Goal: Navigation & Orientation: Understand site structure

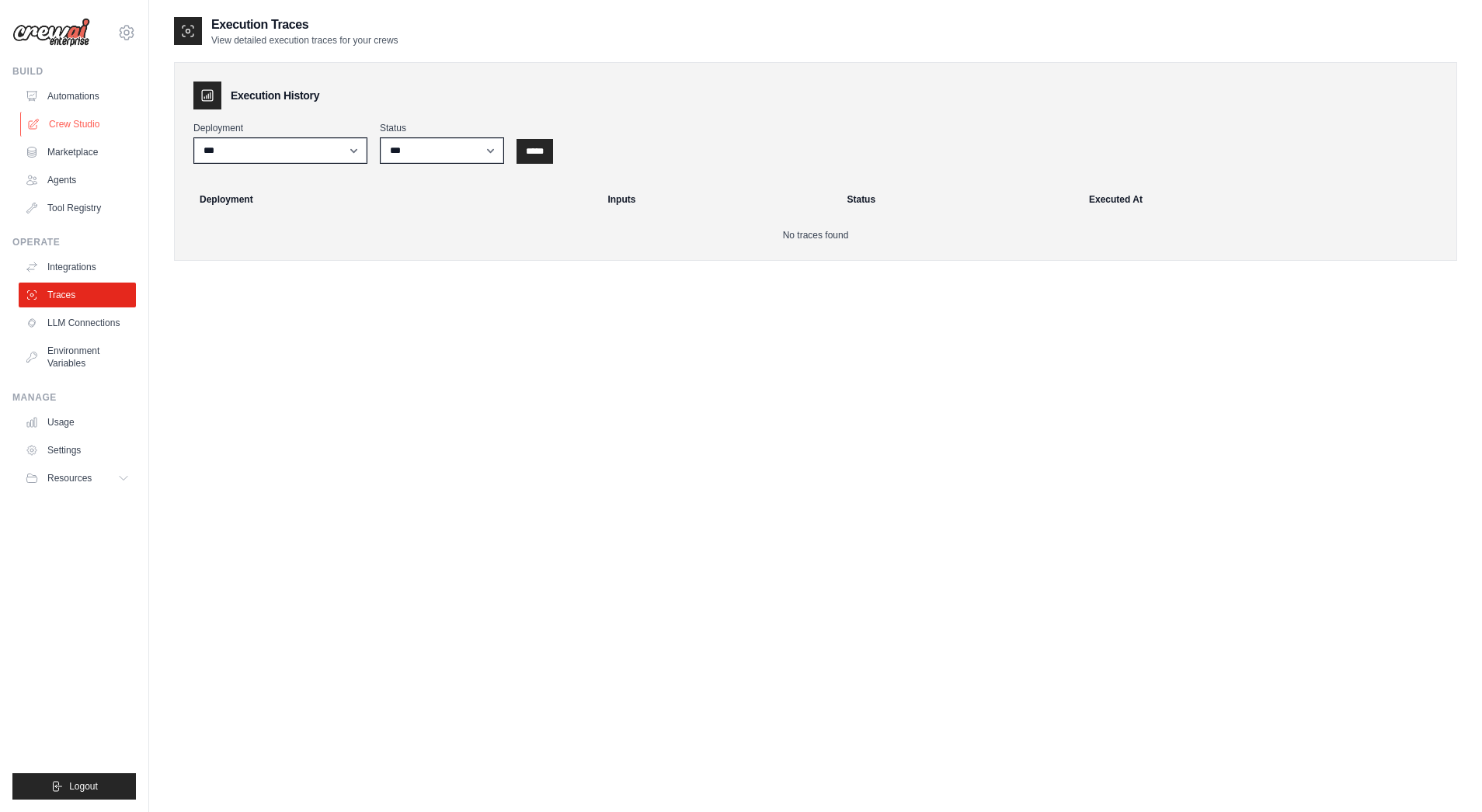
click at [64, 123] on link "Crew Studio" at bounding box center [79, 123] width 117 height 25
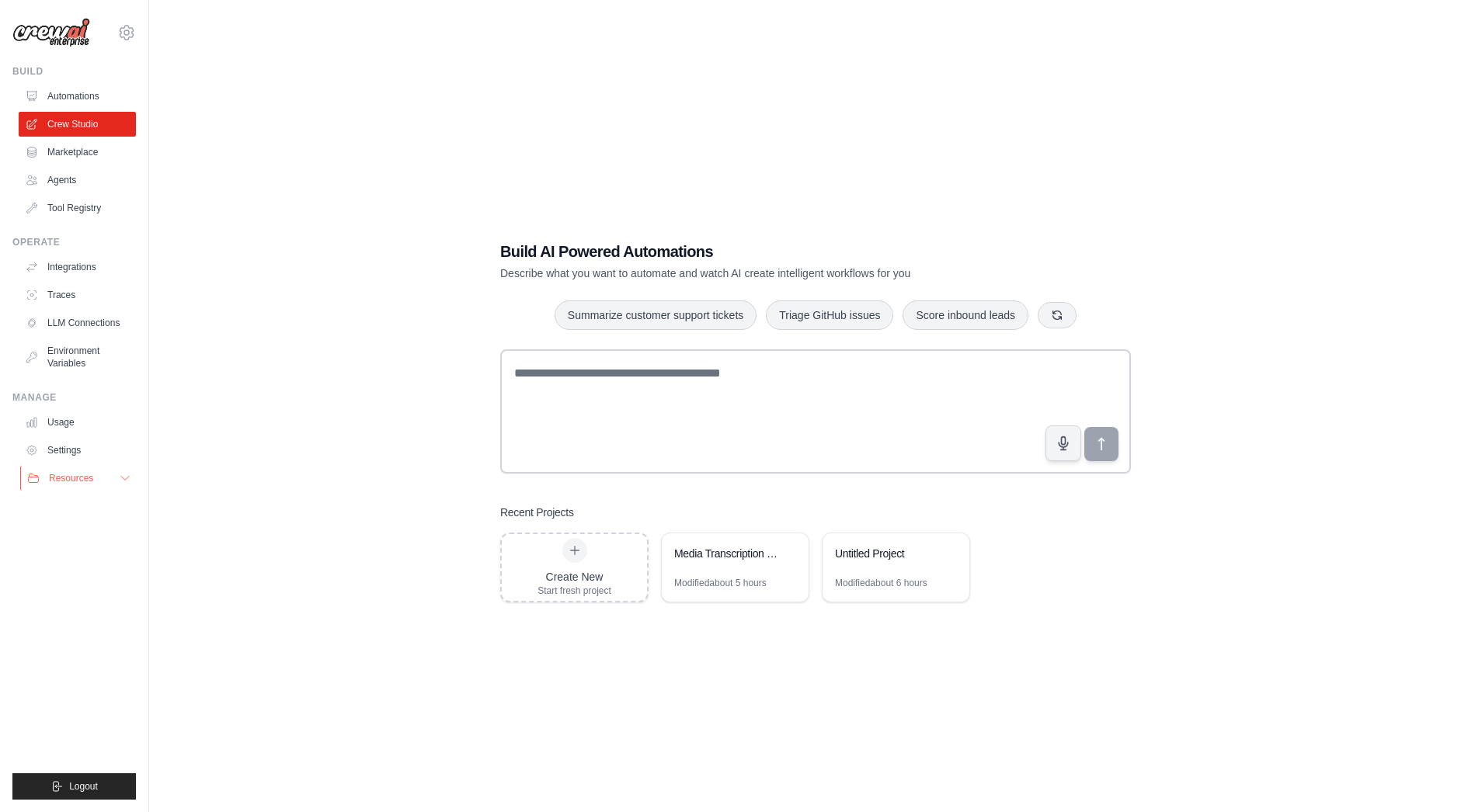
click at [117, 476] on button "Resources" at bounding box center [79, 478] width 117 height 25
click at [61, 266] on link "Integrations" at bounding box center [79, 267] width 117 height 25
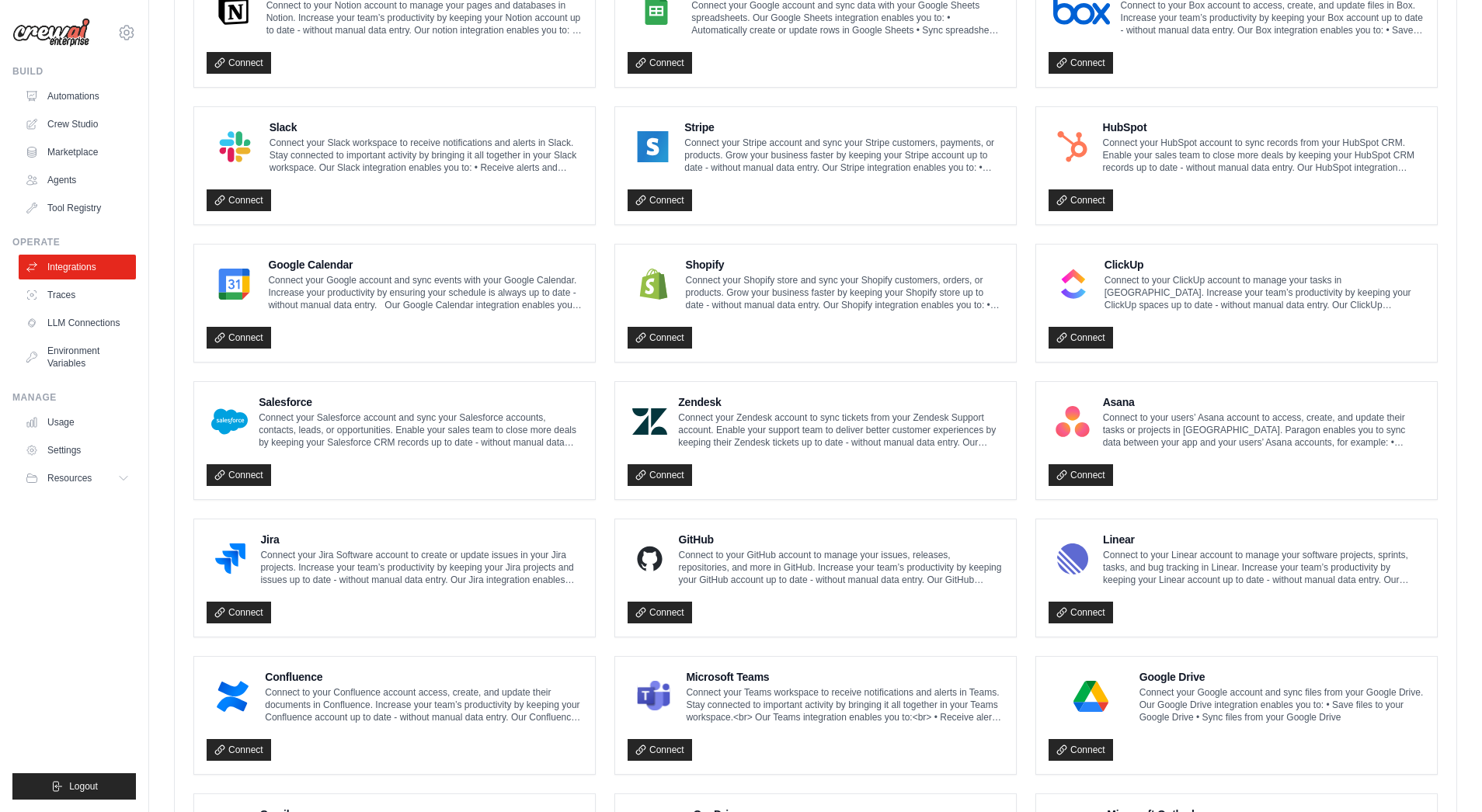
scroll to position [493, 0]
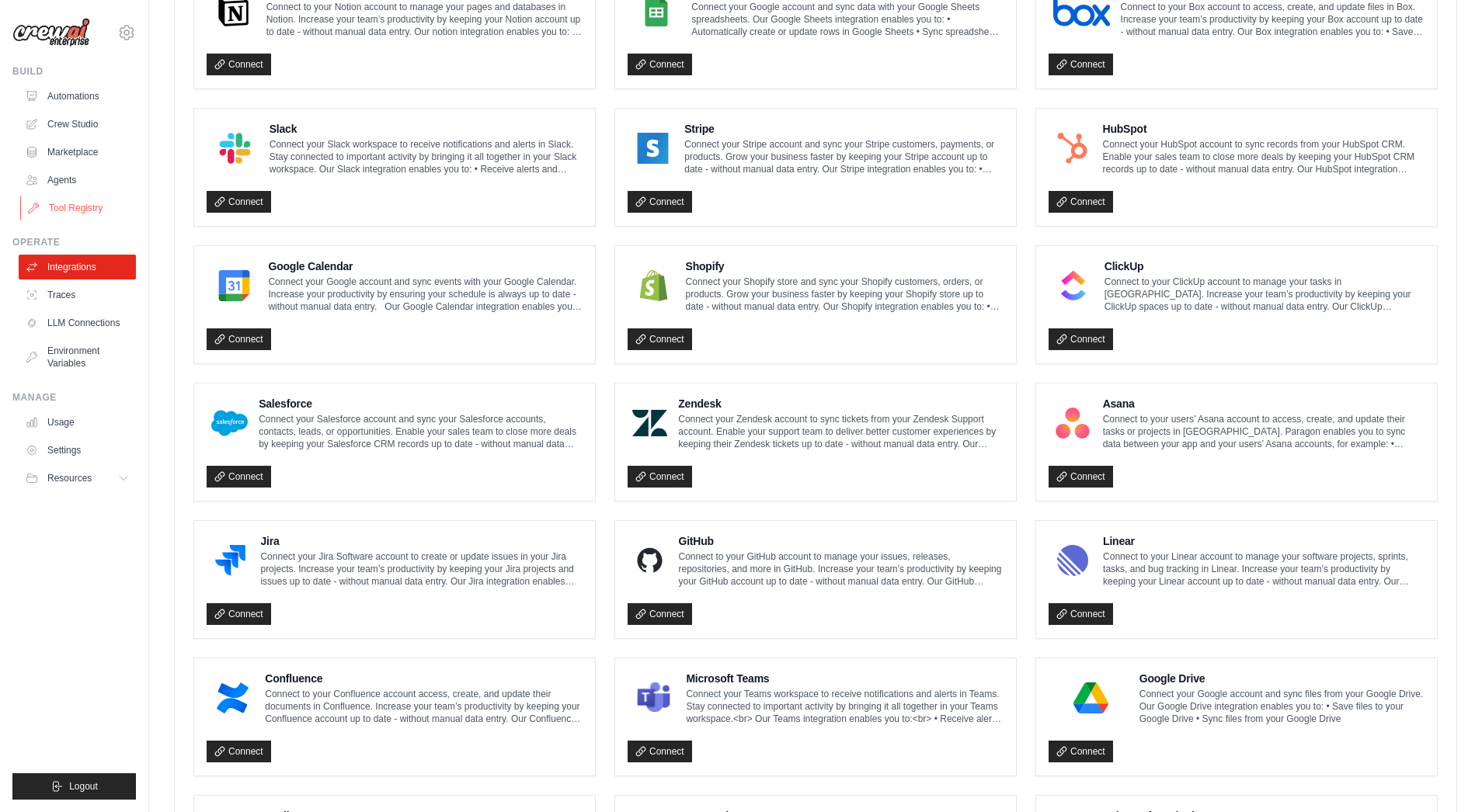
click at [67, 204] on link "Tool Registry" at bounding box center [79, 208] width 117 height 25
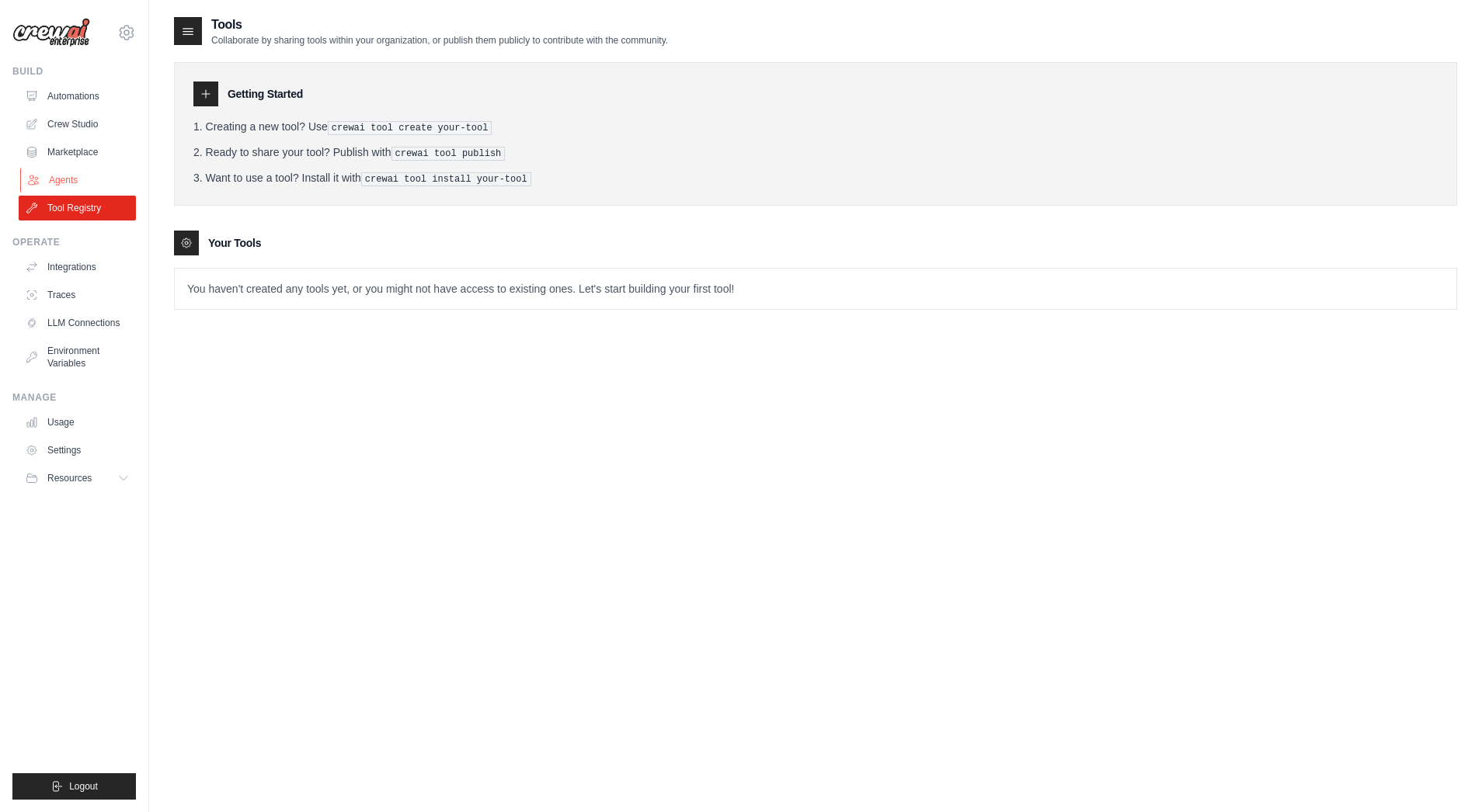
click at [68, 184] on link "Agents" at bounding box center [79, 180] width 117 height 25
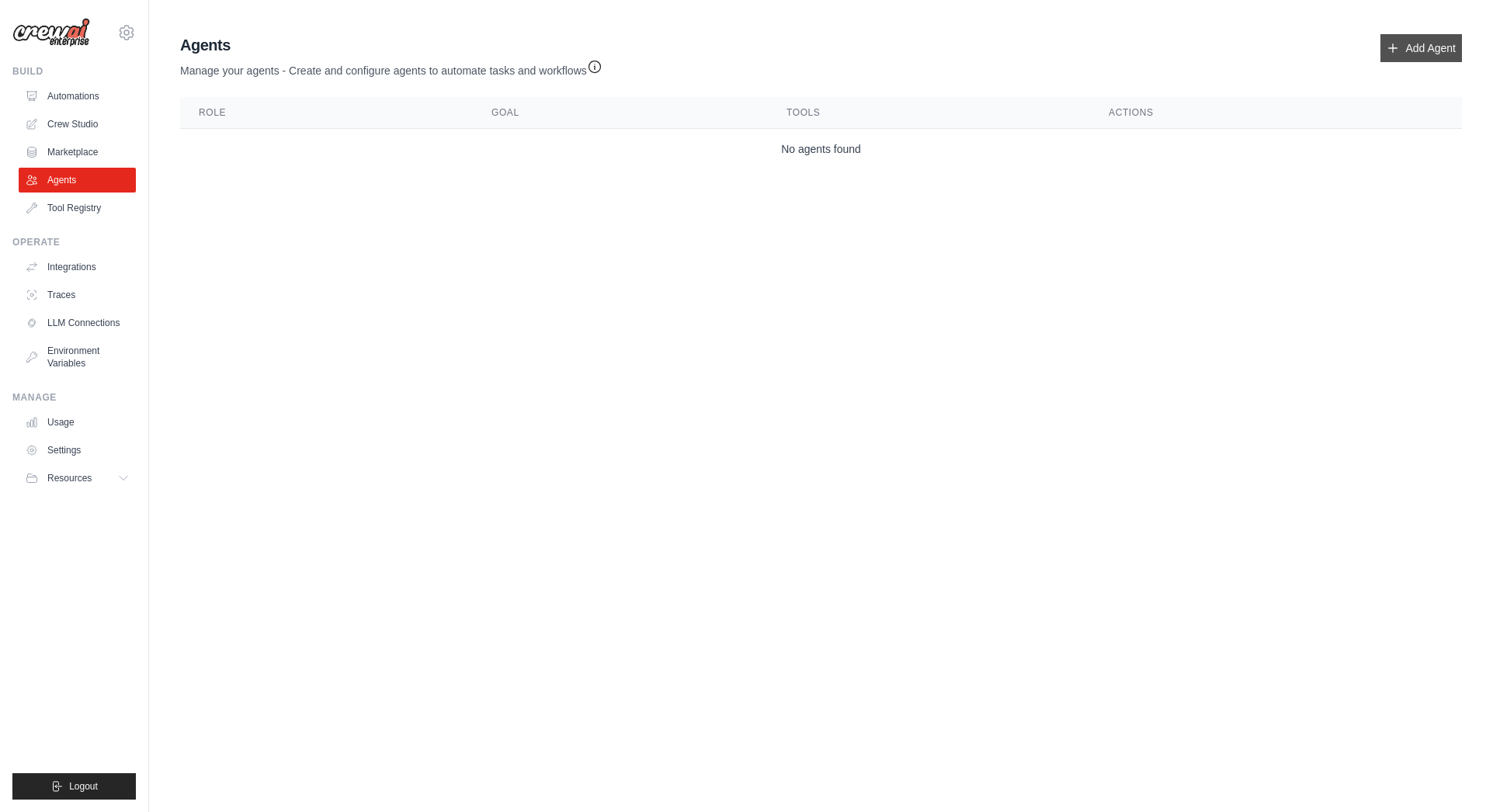
click at [1438, 42] on link "Add Agent" at bounding box center [1422, 48] width 82 height 28
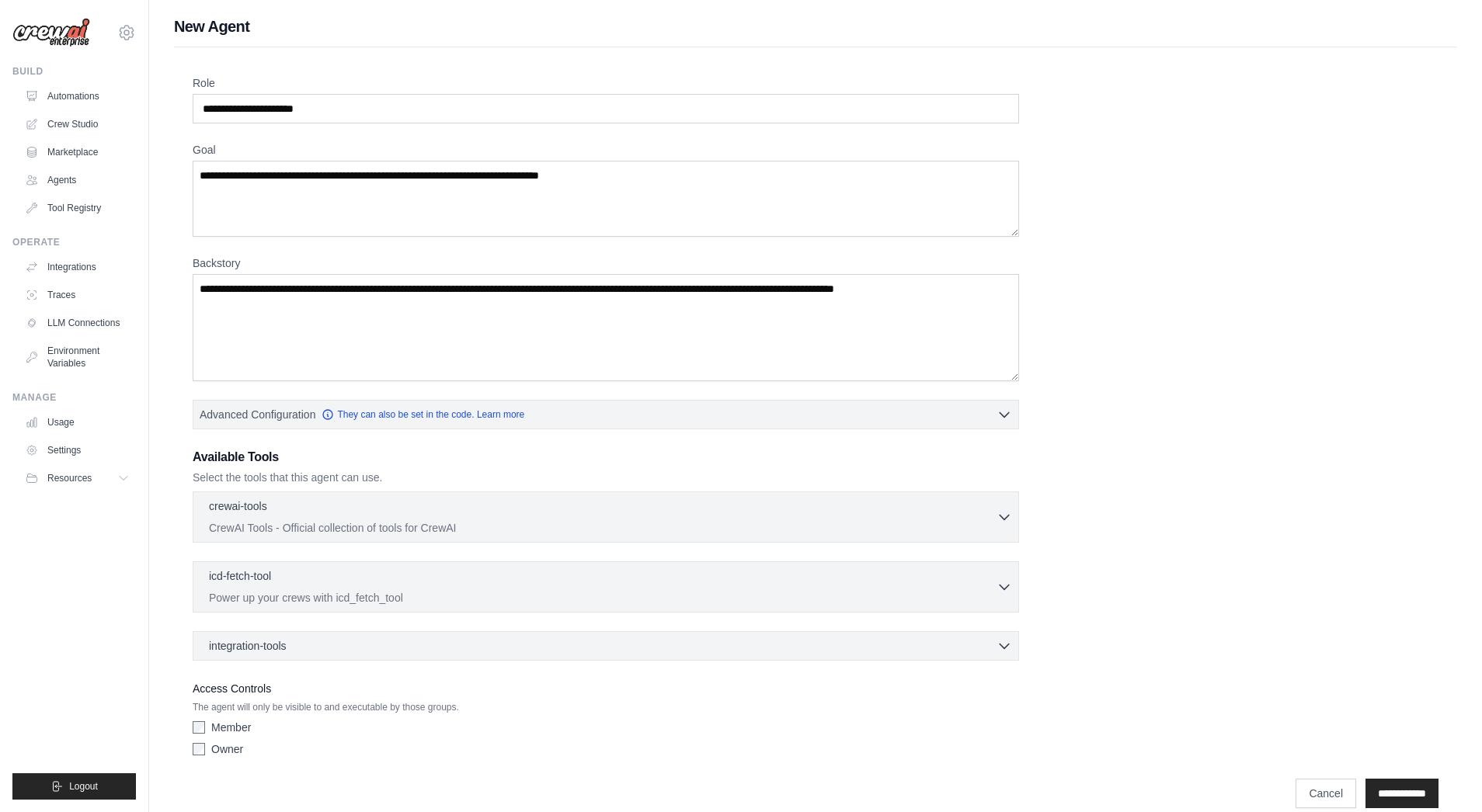
click at [1395, 50] on div "Role Goal Backstory Advanced Configuration They can also be set in the code. Le…" at bounding box center [816, 432] width 1283 height 770
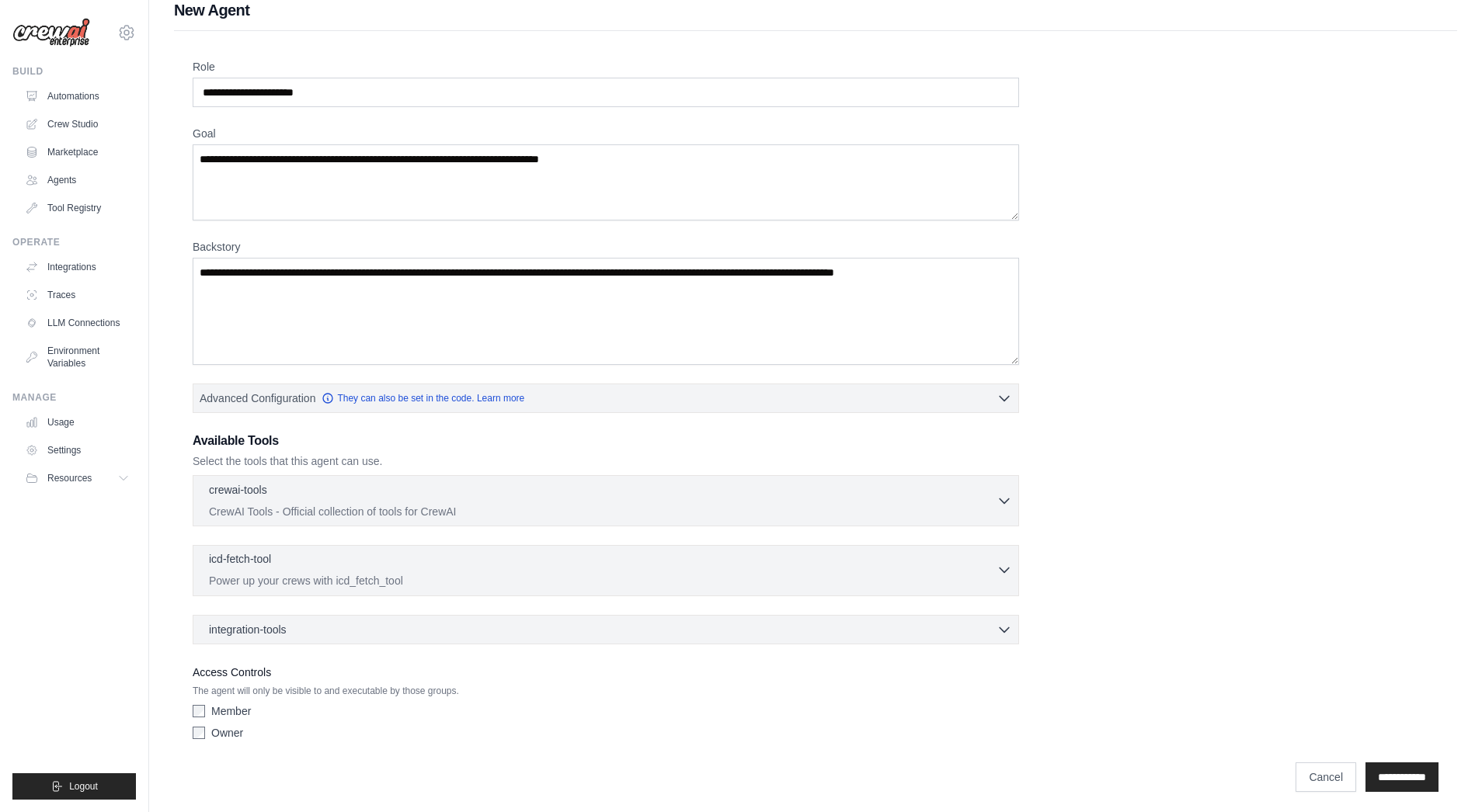
scroll to position [21, 0]
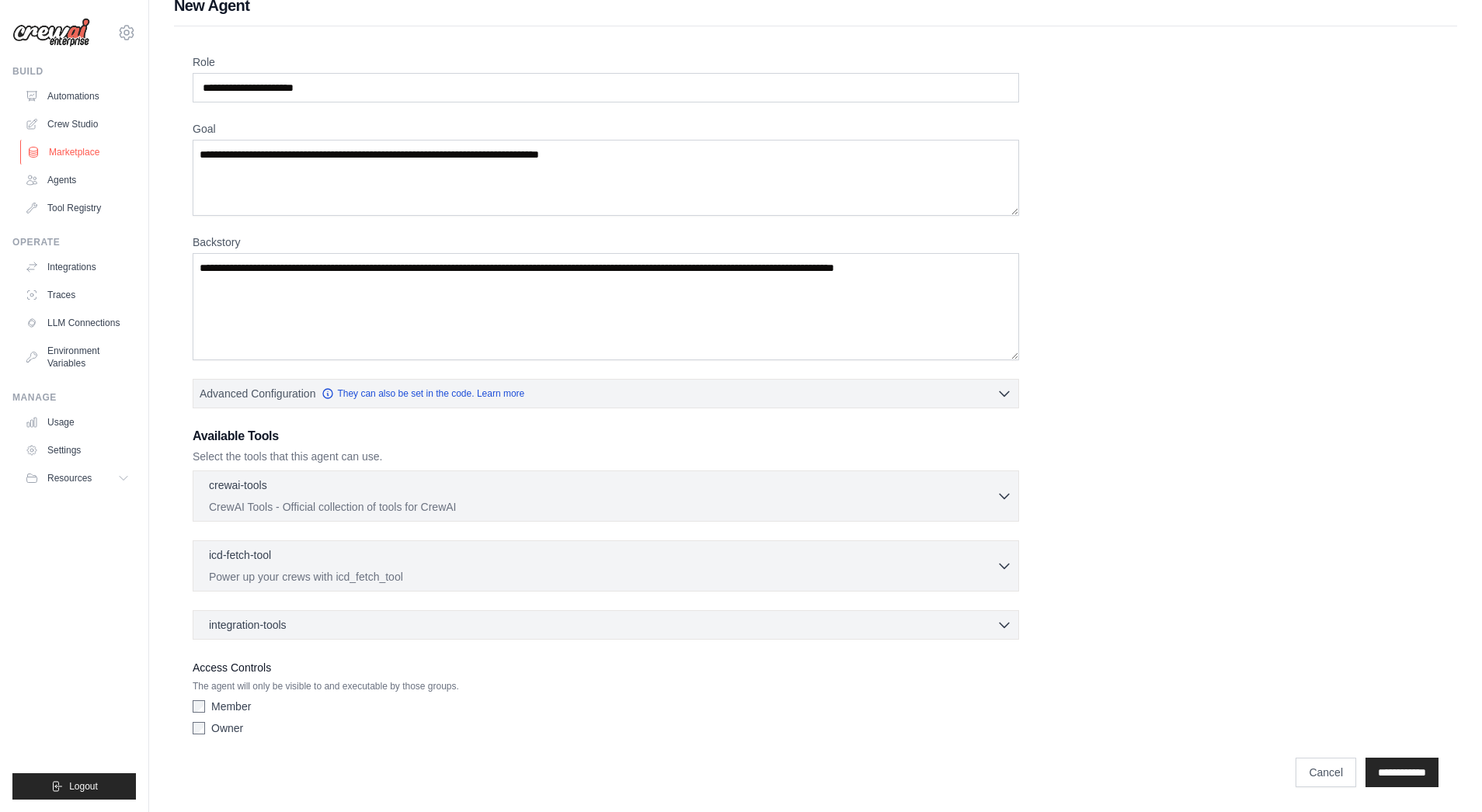
click at [77, 151] on link "Marketplace" at bounding box center [79, 151] width 117 height 25
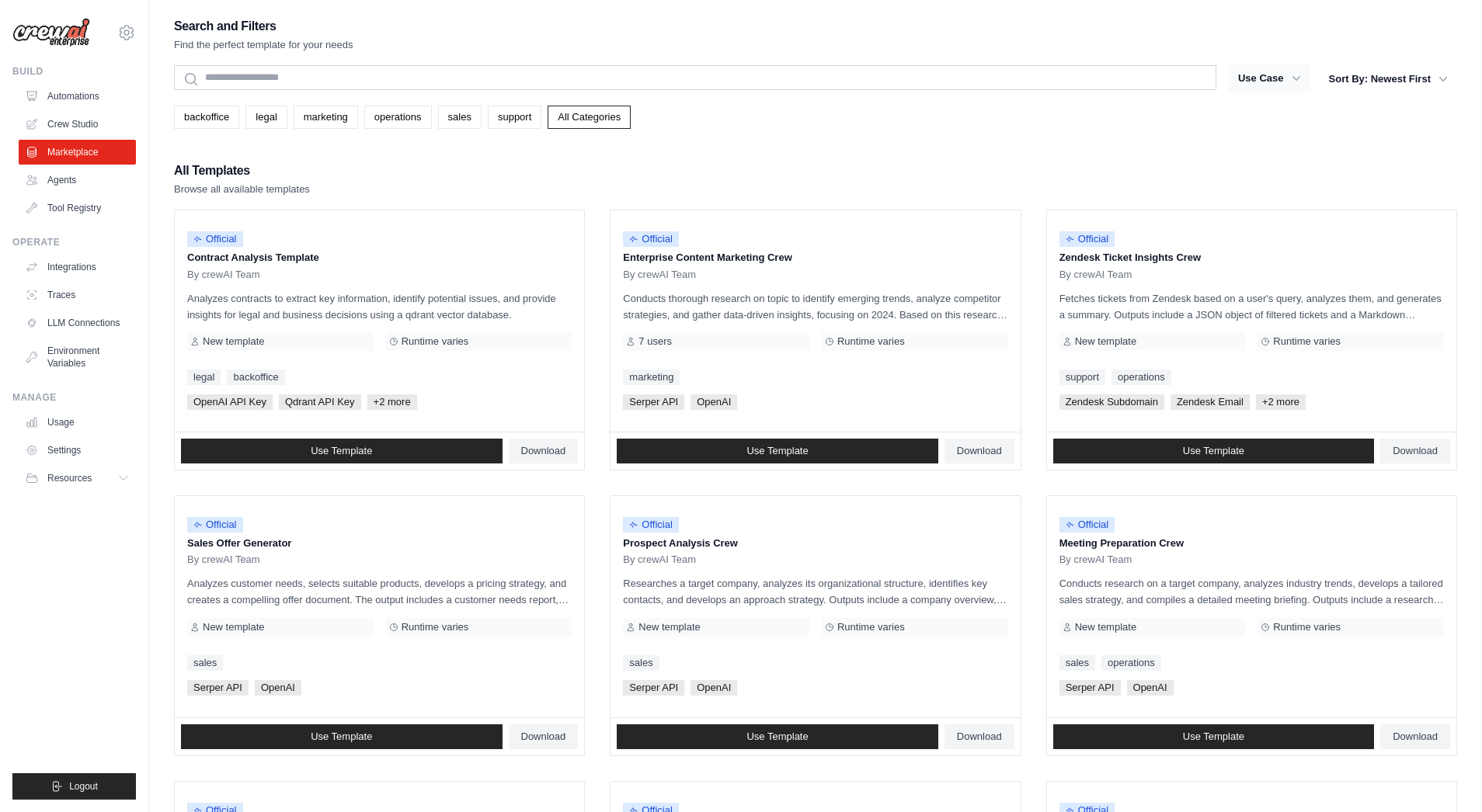
click at [1270, 78] on button "Use Case" at bounding box center [1269, 78] width 82 height 28
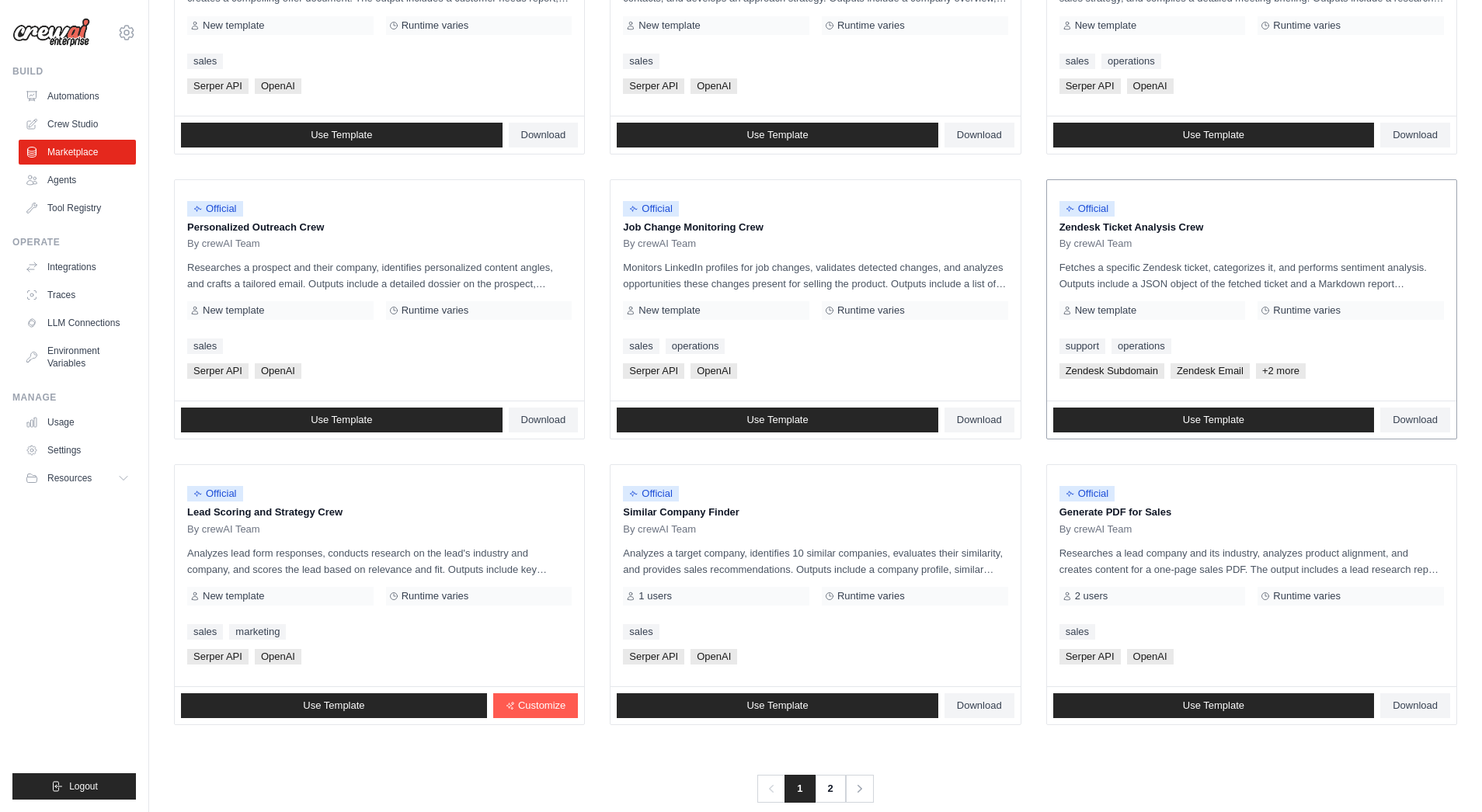
scroll to position [627, 0]
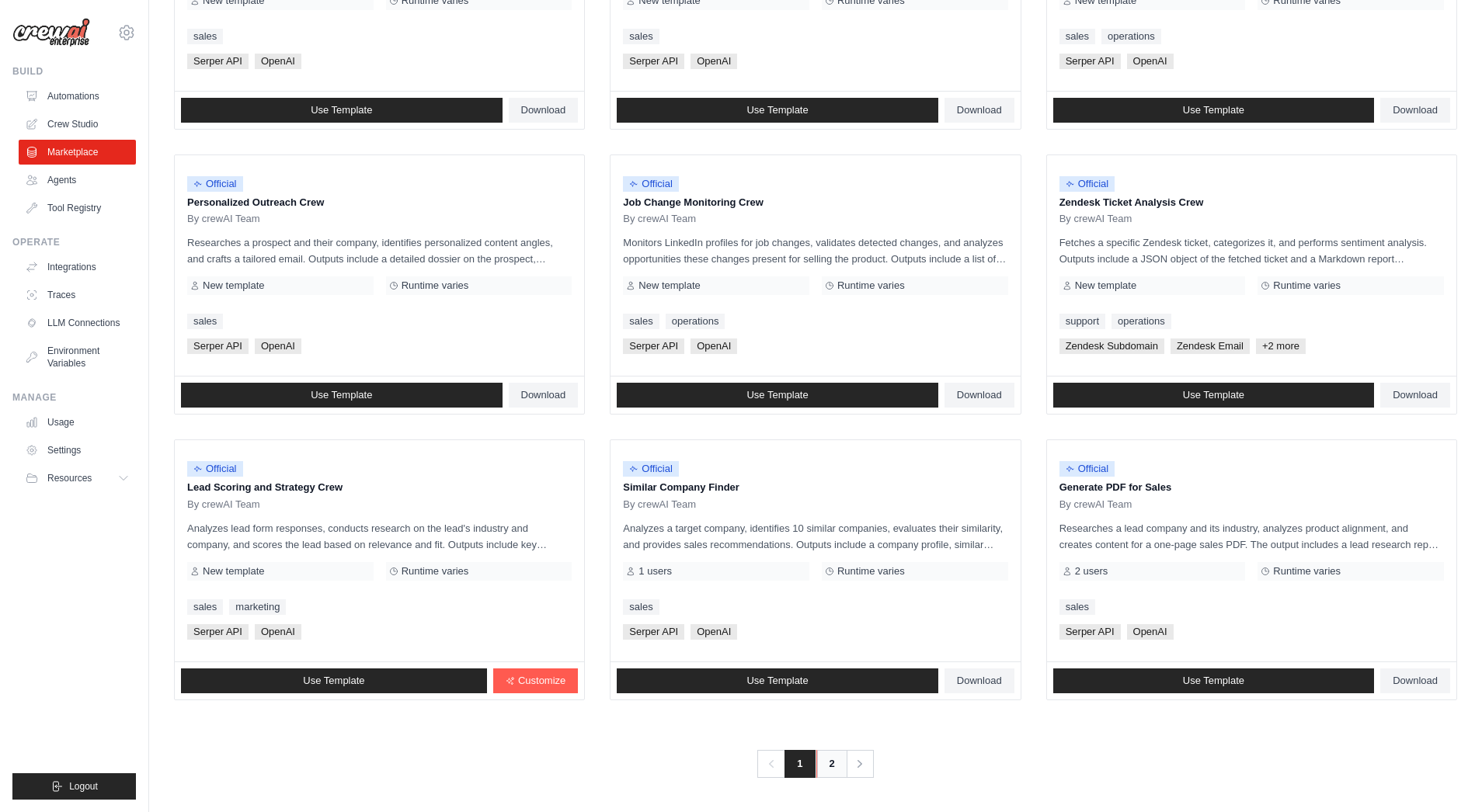
click at [836, 767] on link "2" at bounding box center [832, 764] width 31 height 28
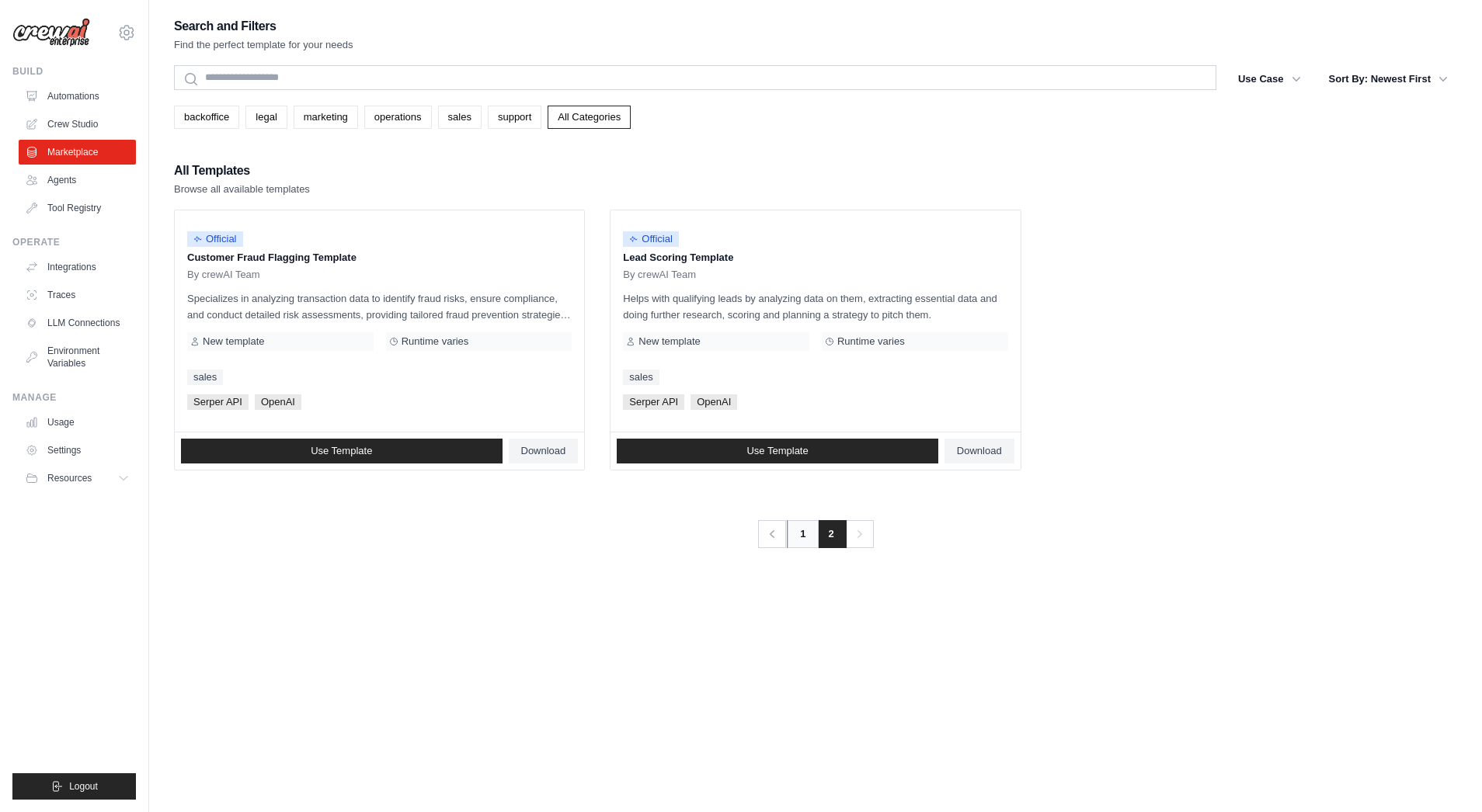
click at [795, 531] on link "1" at bounding box center [802, 534] width 31 height 28
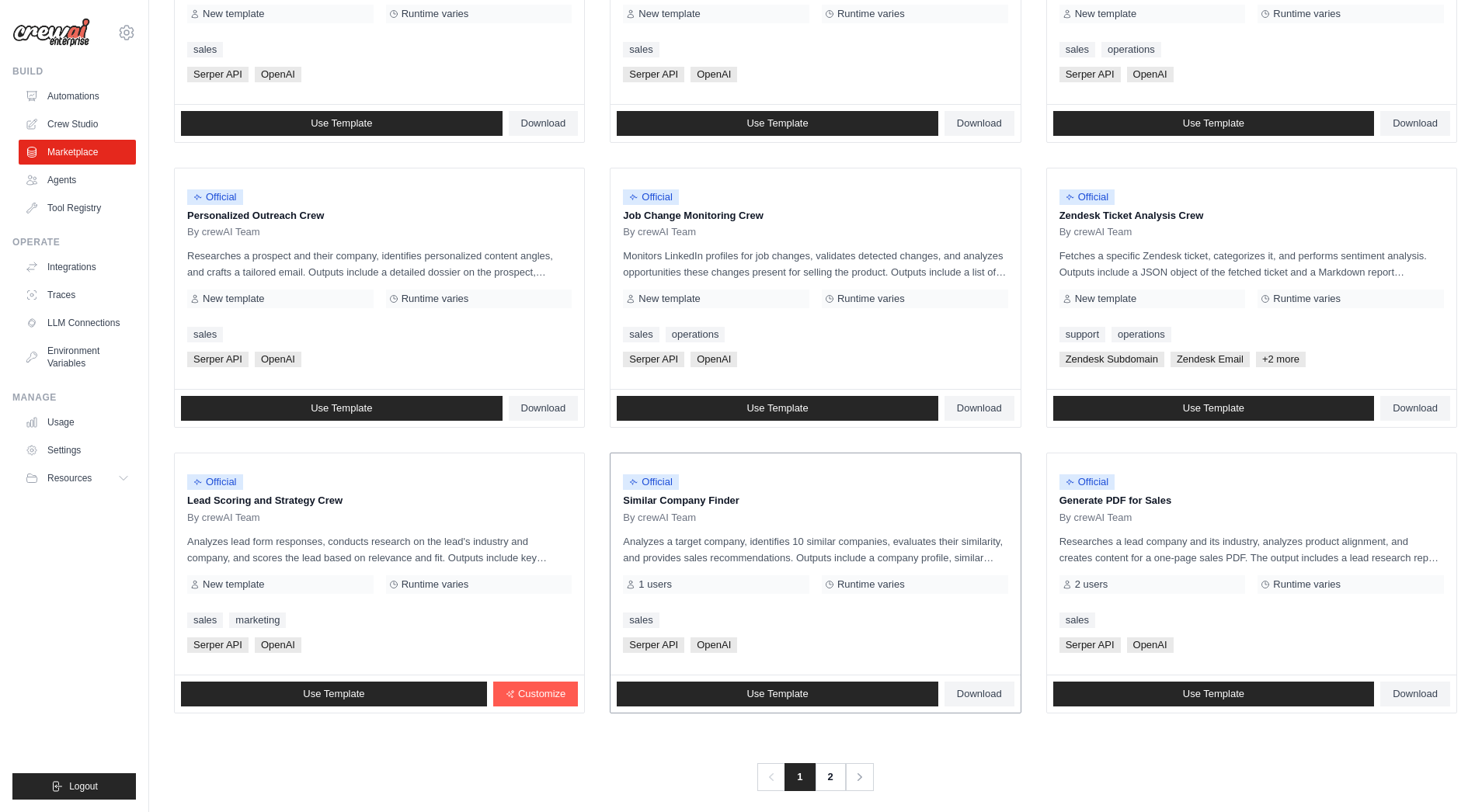
scroll to position [627, 0]
